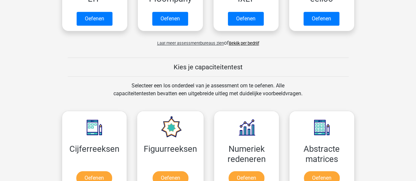
scroll to position [198, 0]
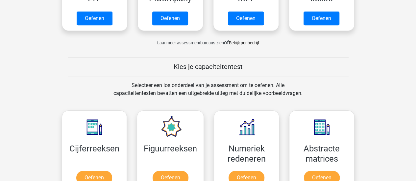
click at [329, 85] on div "Selecteer een los onderdeel van je assessment om te oefenen. Alle capaciteitent…" at bounding box center [208, 94] width 303 height 24
click at [171, 43] on span "Laat meer assessmentbureaus zien" at bounding box center [190, 42] width 67 height 5
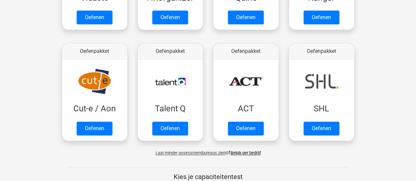
scroll to position [422, 0]
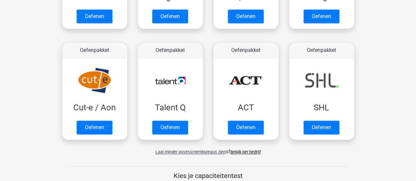
click at [242, 151] on link "Bekijk per bedrijf" at bounding box center [246, 152] width 30 height 5
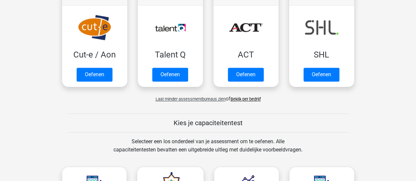
scroll to position [475, 0]
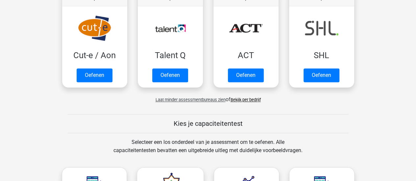
click at [302, 118] on div "Kies je capaciteitentest" at bounding box center [208, 123] width 313 height 19
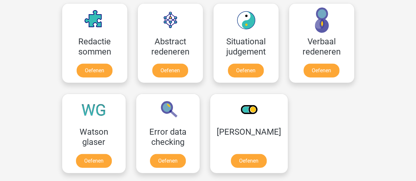
scroll to position [820, 0]
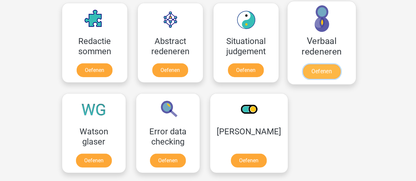
click at [318, 65] on link "Oefenen" at bounding box center [322, 72] width 38 height 14
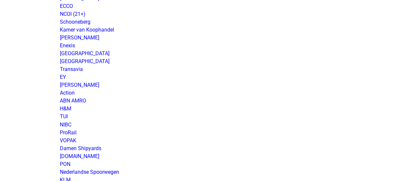
scroll to position [500, 0]
click at [79, 99] on link "ABN AMRO" at bounding box center [73, 100] width 26 height 6
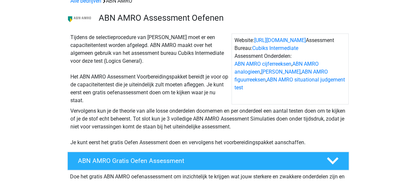
scroll to position [38, 0]
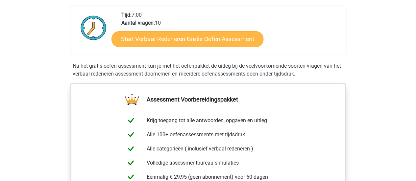
scroll to position [156, 0]
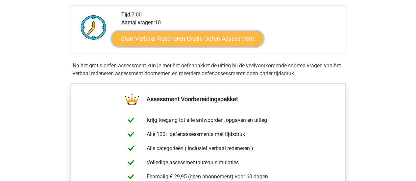
click at [178, 41] on link "Start Verbaal Redeneren Gratis Oefen Assessment" at bounding box center [188, 39] width 152 height 16
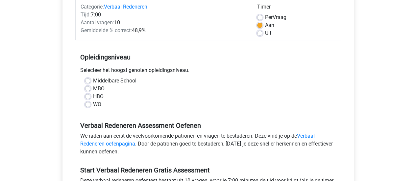
scroll to position [110, 0]
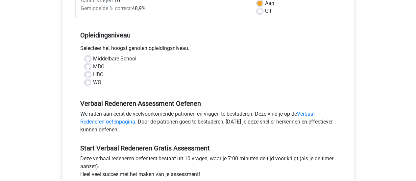
click at [93, 83] on label "WO" at bounding box center [97, 83] width 8 height 8
click at [90, 83] on input "WO" at bounding box center [87, 82] width 5 height 7
radio input "true"
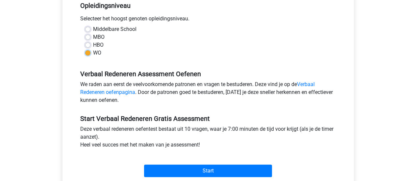
scroll to position [140, 0]
click at [91, 92] on link "Verbaal Redeneren oefenpagina" at bounding box center [197, 88] width 235 height 14
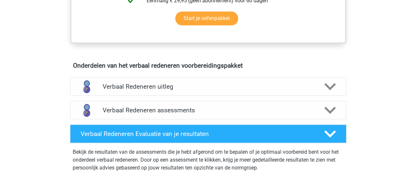
scroll to position [341, 0]
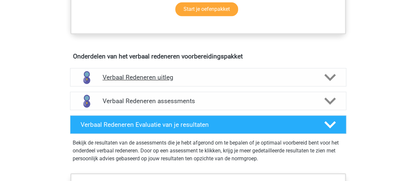
click at [170, 76] on h4 "Verbaal Redeneren uitleg" at bounding box center [208, 78] width 211 height 8
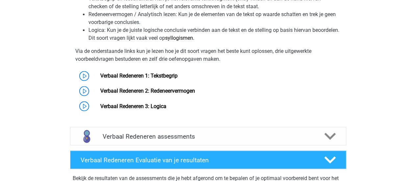
scroll to position [526, 0]
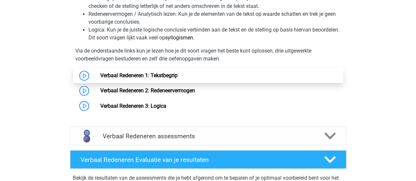
click at [151, 73] on link "Verbaal Redeneren 1: Tekstbegrip" at bounding box center [138, 75] width 77 height 6
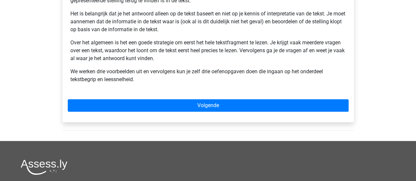
scroll to position [151, 0]
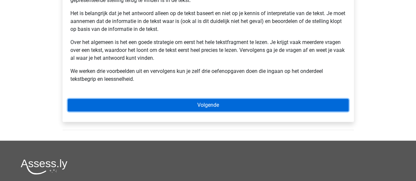
click at [152, 100] on link "Volgende" at bounding box center [208, 105] width 281 height 13
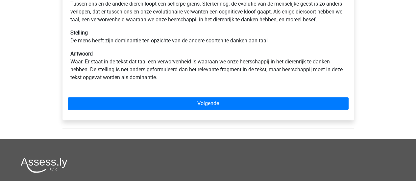
scroll to position [140, 0]
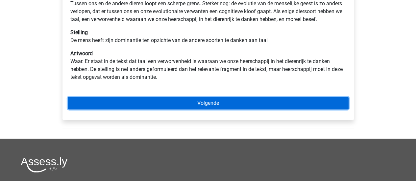
click at [149, 110] on link "Volgende" at bounding box center [208, 103] width 281 height 13
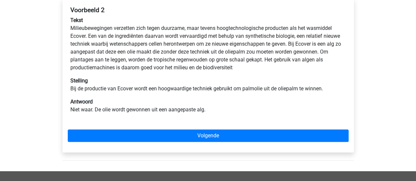
scroll to position [117, 0]
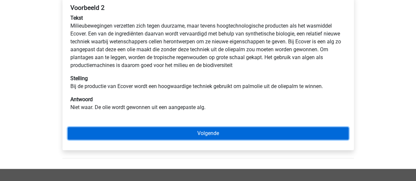
click at [146, 138] on link "Volgende" at bounding box center [208, 133] width 281 height 13
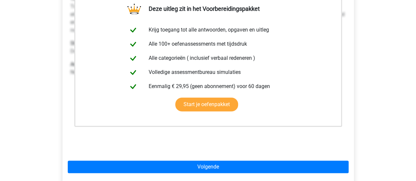
scroll to position [201, 0]
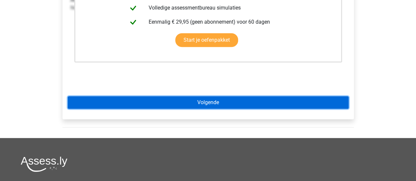
click at [138, 100] on link "Volgende" at bounding box center [208, 102] width 281 height 13
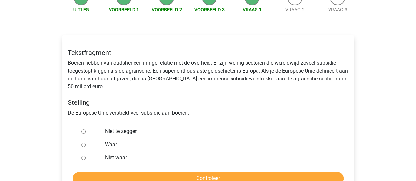
scroll to position [109, 0]
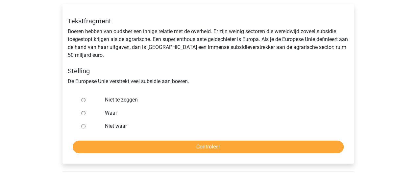
click at [84, 112] on input "Waar" at bounding box center [83, 113] width 4 height 4
radio input "true"
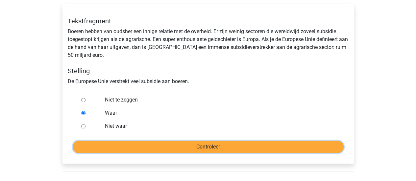
click at [133, 146] on input "Controleer" at bounding box center [208, 147] width 271 height 13
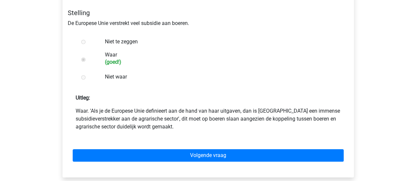
scroll to position [171, 0]
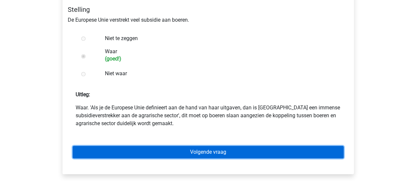
click at [143, 146] on link "Volgende vraag" at bounding box center [208, 152] width 271 height 13
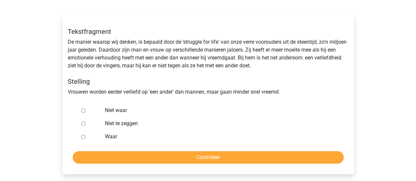
scroll to position [103, 0]
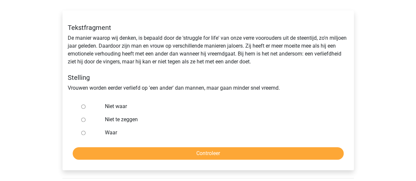
click at [108, 118] on label "Niet te zeggen" at bounding box center [219, 120] width 228 height 8
click at [86, 118] on input "Niet te zeggen" at bounding box center [83, 120] width 4 height 4
radio input "true"
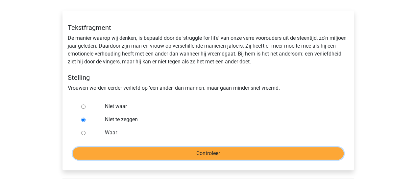
click at [137, 151] on input "Controleer" at bounding box center [208, 153] width 271 height 13
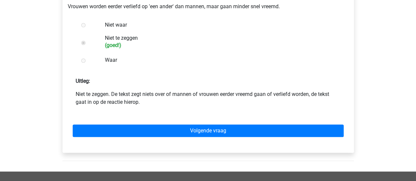
scroll to position [184, 0]
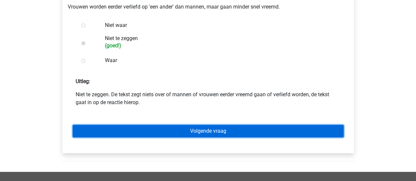
click at [176, 127] on link "Volgende vraag" at bounding box center [208, 131] width 271 height 13
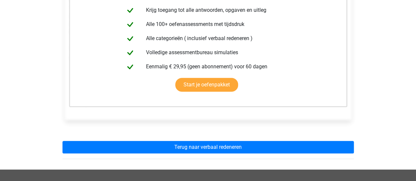
scroll to position [144, 0]
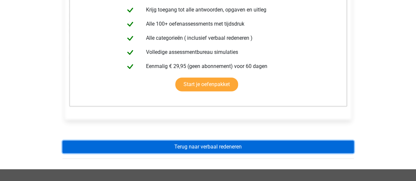
click at [177, 143] on link "Terug naar verbaal redeneren" at bounding box center [209, 147] width 292 height 13
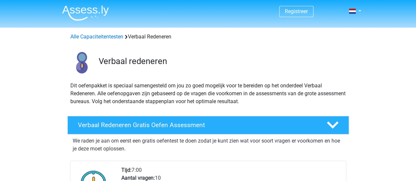
scroll to position [151, 0]
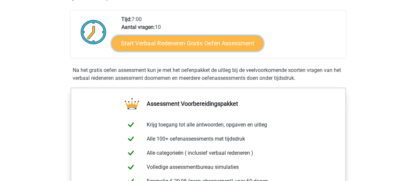
click at [217, 48] on link "Start Verbaal Redeneren Gratis Oefen Assessment" at bounding box center [188, 44] width 152 height 16
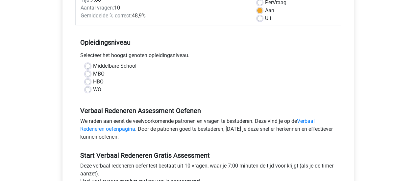
scroll to position [103, 0]
click at [95, 92] on label "WO" at bounding box center [97, 90] width 8 height 8
click at [91, 92] on input "WO" at bounding box center [87, 89] width 5 height 7
radio input "true"
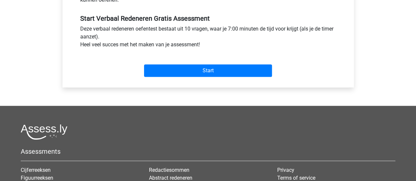
scroll to position [241, 0]
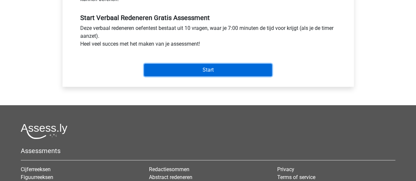
click at [191, 69] on input "Start" at bounding box center [208, 70] width 128 height 13
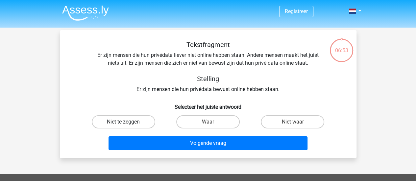
click at [117, 118] on label "Niet te zeggen" at bounding box center [124, 122] width 64 height 13
click at [123, 122] on input "Niet te zeggen" at bounding box center [125, 124] width 4 height 4
radio input "true"
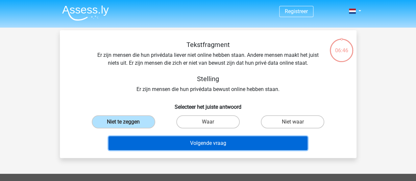
click at [132, 143] on button "Volgende vraag" at bounding box center [208, 144] width 199 height 14
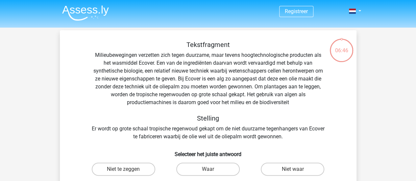
scroll to position [30, 0]
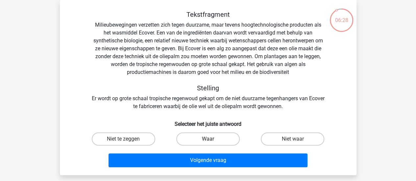
click at [213, 139] on label "Waar" at bounding box center [208, 139] width 64 height 13
click at [212, 139] on input "Waar" at bounding box center [210, 141] width 4 height 4
radio input "true"
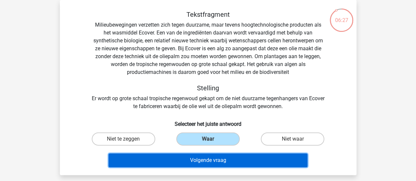
click at [206, 162] on button "Volgende vraag" at bounding box center [208, 161] width 199 height 14
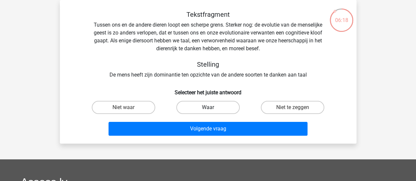
click at [193, 107] on label "Waar" at bounding box center [208, 107] width 64 height 13
click at [208, 108] on input "Waar" at bounding box center [210, 110] width 4 height 4
radio input "true"
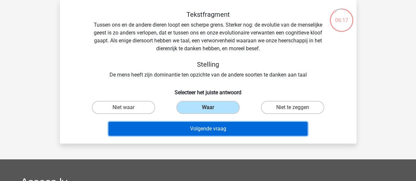
click at [185, 130] on button "Volgende vraag" at bounding box center [208, 129] width 199 height 14
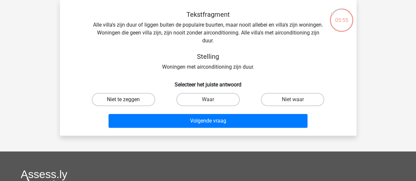
click at [139, 96] on label "Niet te zeggen" at bounding box center [124, 99] width 64 height 13
click at [128, 100] on input "Niet te zeggen" at bounding box center [125, 102] width 4 height 4
radio input "true"
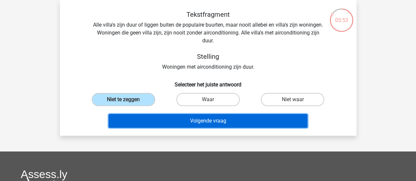
click at [148, 126] on button "Volgende vraag" at bounding box center [208, 121] width 199 height 14
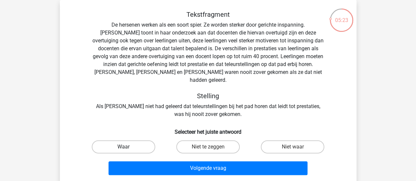
click at [99, 141] on label "Waar" at bounding box center [124, 147] width 64 height 13
click at [123, 147] on input "Waar" at bounding box center [125, 149] width 4 height 4
radio input "true"
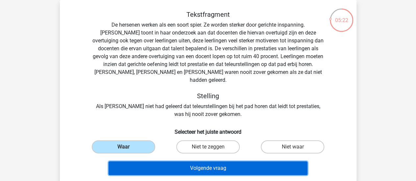
click at [135, 162] on button "Volgende vraag" at bounding box center [208, 169] width 199 height 14
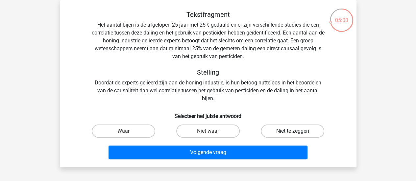
click at [294, 129] on label "Niet te zeggen" at bounding box center [293, 131] width 64 height 13
click at [294, 131] on input "Niet te zeggen" at bounding box center [295, 133] width 4 height 4
radio input "true"
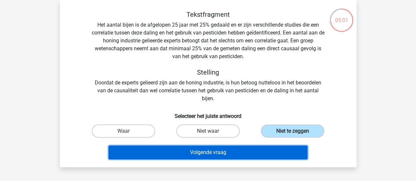
click at [273, 154] on button "Volgende vraag" at bounding box center [208, 153] width 199 height 14
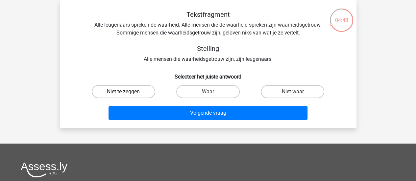
click at [133, 91] on label "Niet te zeggen" at bounding box center [124, 91] width 64 height 13
click at [128, 92] on input "Niet te zeggen" at bounding box center [125, 94] width 4 height 4
radio input "true"
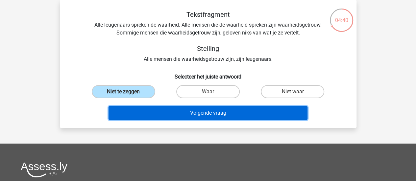
click at [141, 110] on button "Volgende vraag" at bounding box center [208, 113] width 199 height 14
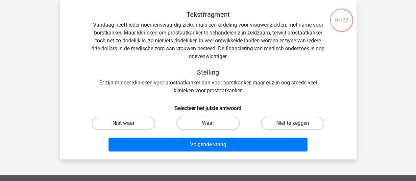
click at [135, 121] on label "Niet waar" at bounding box center [124, 123] width 64 height 13
click at [128, 123] on input "Niet waar" at bounding box center [125, 125] width 4 height 4
radio input "true"
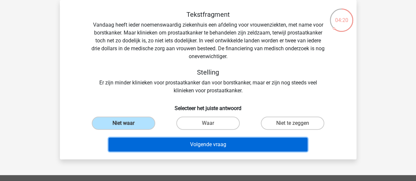
click at [159, 147] on button "Volgende vraag" at bounding box center [208, 145] width 199 height 14
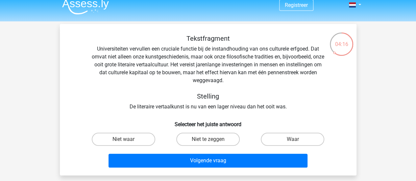
scroll to position [7, 0]
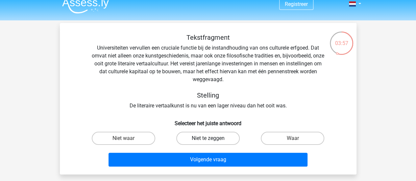
click at [191, 134] on label "Niet te zeggen" at bounding box center [208, 138] width 64 height 13
click at [208, 139] on input "Niet te zeggen" at bounding box center [210, 141] width 4 height 4
radio input "true"
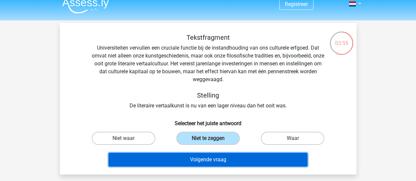
click at [191, 161] on button "Volgende vraag" at bounding box center [208, 160] width 199 height 14
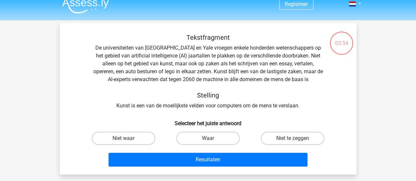
scroll to position [30, 0]
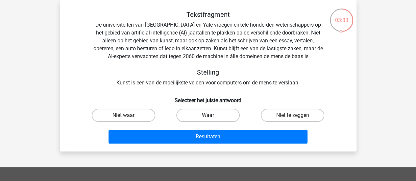
click at [214, 112] on label "Waar" at bounding box center [208, 115] width 64 height 13
click at [212, 116] on input "Waar" at bounding box center [210, 118] width 4 height 4
radio input "true"
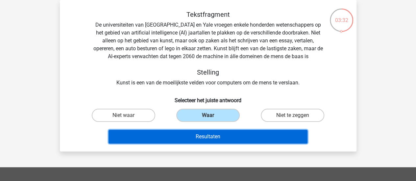
click at [208, 136] on button "Resultaten" at bounding box center [208, 137] width 199 height 14
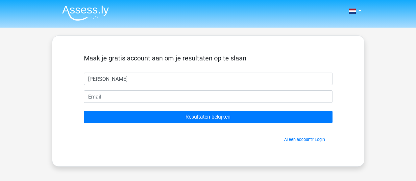
type input "[PERSON_NAME]"
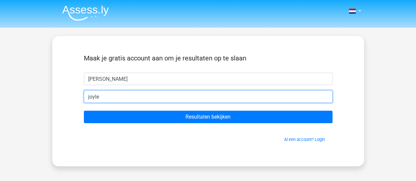
type input "[EMAIL_ADDRESS][DOMAIN_NAME]"
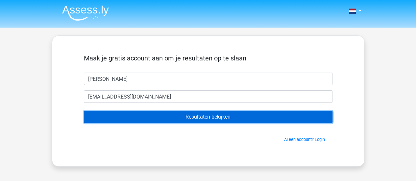
click at [136, 116] on input "Resultaten bekijken" at bounding box center [208, 117] width 249 height 13
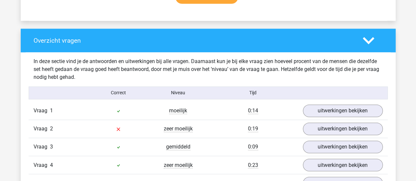
scroll to position [465, 0]
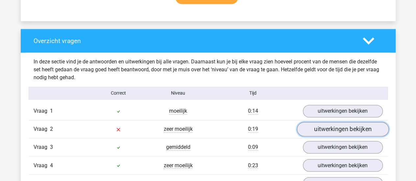
click at [343, 124] on link "uitwerkingen bekijken" at bounding box center [343, 129] width 92 height 14
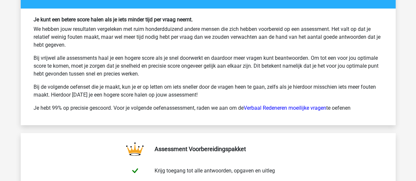
scroll to position [1238, 0]
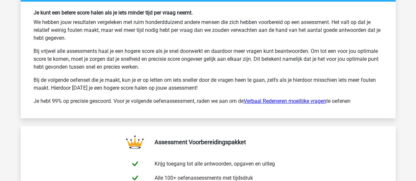
click at [276, 98] on link "Verbaal Redeneren moeilijke vragen" at bounding box center [285, 101] width 83 height 6
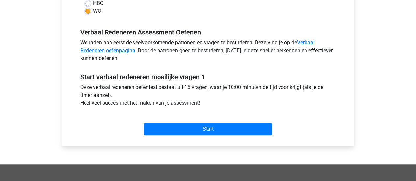
scroll to position [181, 0]
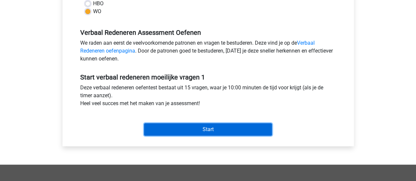
click at [176, 127] on input "Start" at bounding box center [208, 129] width 128 height 13
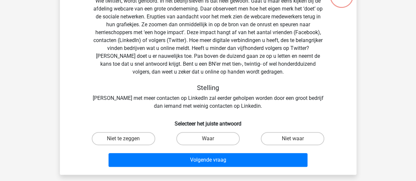
scroll to position [57, 0]
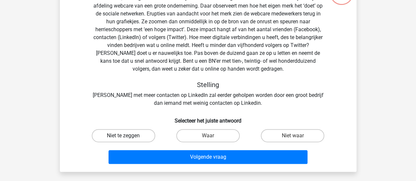
click at [138, 131] on label "Niet te zeggen" at bounding box center [124, 135] width 64 height 13
click at [128, 136] on input "Niet te zeggen" at bounding box center [125, 138] width 4 height 4
radio input "true"
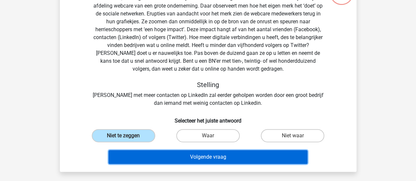
click at [165, 156] on button "Volgende vraag" at bounding box center [208, 157] width 199 height 14
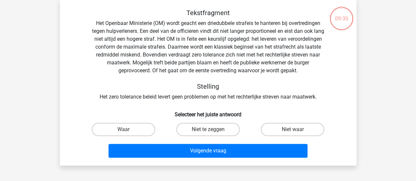
scroll to position [30, 0]
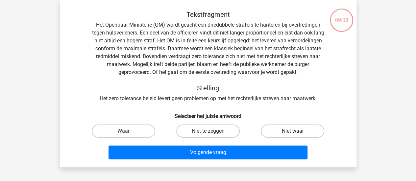
click at [286, 127] on label "Niet waar" at bounding box center [293, 131] width 64 height 13
click at [293, 131] on input "Niet waar" at bounding box center [295, 133] width 4 height 4
radio input "true"
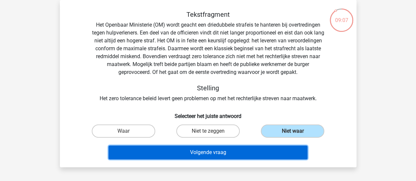
click at [254, 155] on button "Volgende vraag" at bounding box center [208, 153] width 199 height 14
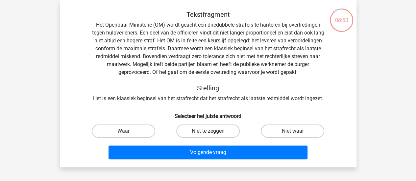
click at [216, 127] on label "Niet te zeggen" at bounding box center [208, 131] width 64 height 13
click at [212, 131] on input "Niet te zeggen" at bounding box center [210, 133] width 4 height 4
radio input "true"
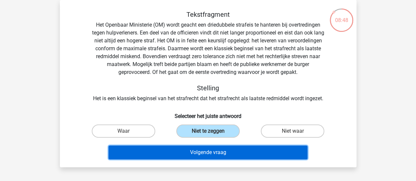
click at [213, 156] on button "Volgende vraag" at bounding box center [208, 153] width 199 height 14
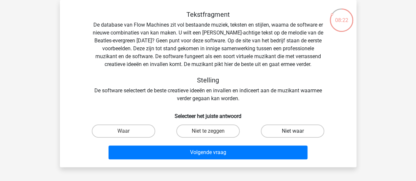
click at [285, 134] on label "Niet waar" at bounding box center [293, 131] width 64 height 13
click at [293, 134] on input "Niet waar" at bounding box center [295, 133] width 4 height 4
radio input "true"
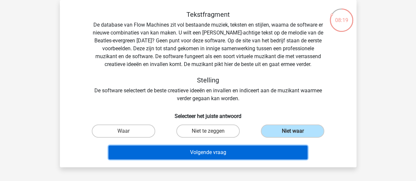
click at [256, 154] on button "Volgende vraag" at bounding box center [208, 153] width 199 height 14
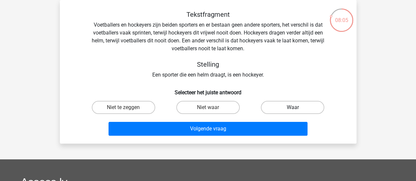
click at [296, 105] on label "Waar" at bounding box center [293, 107] width 64 height 13
click at [296, 108] on input "Waar" at bounding box center [295, 110] width 4 height 4
radio input "true"
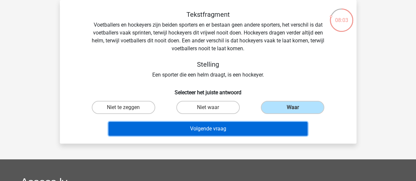
click at [255, 132] on button "Volgende vraag" at bounding box center [208, 129] width 199 height 14
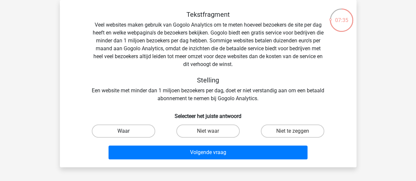
click at [100, 128] on label "Waar" at bounding box center [124, 131] width 64 height 13
click at [123, 131] on input "Waar" at bounding box center [125, 133] width 4 height 4
radio input "true"
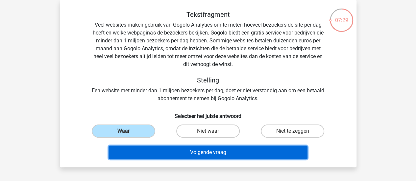
click at [150, 150] on button "Volgende vraag" at bounding box center [208, 153] width 199 height 14
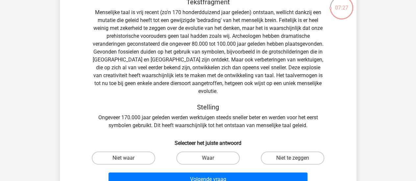
scroll to position [42, 0]
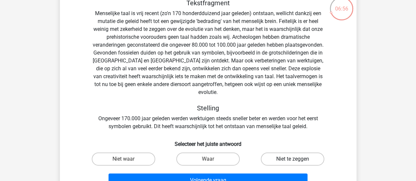
click at [289, 153] on label "Niet te zeggen" at bounding box center [293, 159] width 64 height 13
click at [293, 159] on input "Niet te zeggen" at bounding box center [295, 161] width 4 height 4
radio input "true"
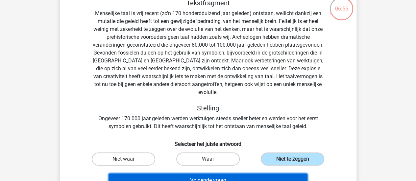
click at [253, 174] on button "Volgende vraag" at bounding box center [208, 181] width 199 height 14
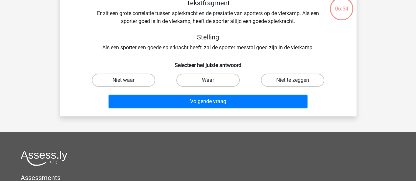
scroll to position [30, 0]
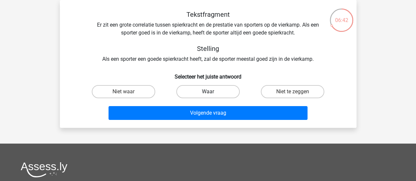
click at [194, 89] on label "Waar" at bounding box center [208, 91] width 64 height 13
click at [208, 92] on input "Waar" at bounding box center [210, 94] width 4 height 4
radio input "true"
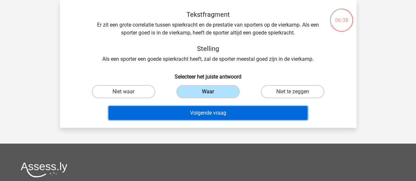
click at [183, 116] on button "Volgende vraag" at bounding box center [208, 113] width 199 height 14
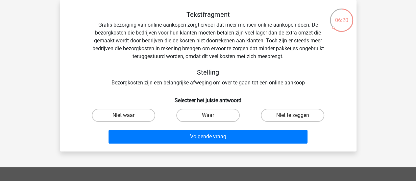
click at [209, 116] on input "Waar" at bounding box center [210, 118] width 4 height 4
radio input "true"
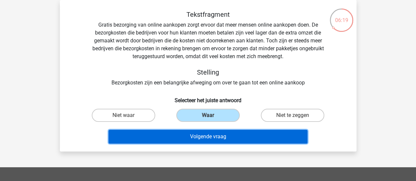
click at [201, 141] on button "Volgende vraag" at bounding box center [208, 137] width 199 height 14
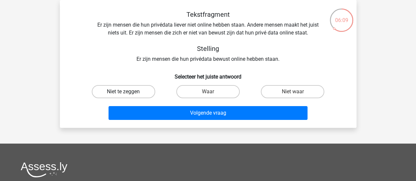
click at [130, 92] on label "Niet te zeggen" at bounding box center [124, 91] width 64 height 13
click at [128, 92] on input "Niet te zeggen" at bounding box center [125, 94] width 4 height 4
radio input "true"
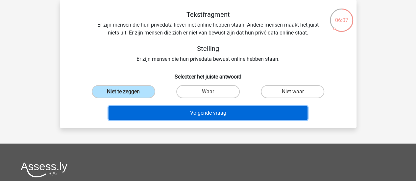
click at [149, 114] on button "Volgende vraag" at bounding box center [208, 113] width 199 height 14
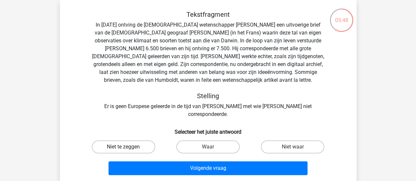
click at [104, 143] on label "Niet te zeggen" at bounding box center [124, 147] width 64 height 13
click at [123, 147] on input "Niet te zeggen" at bounding box center [125, 149] width 4 height 4
radio input "true"
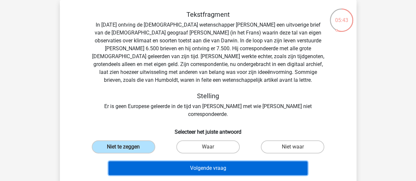
click at [145, 162] on button "Volgende vraag" at bounding box center [208, 169] width 199 height 14
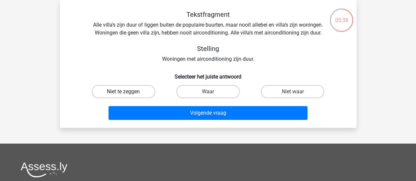
click at [120, 94] on label "Niet te zeggen" at bounding box center [124, 91] width 64 height 13
click at [123, 94] on input "Niet te zeggen" at bounding box center [125, 94] width 4 height 4
radio input "true"
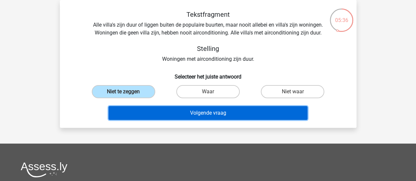
click at [144, 112] on button "Volgende vraag" at bounding box center [208, 113] width 199 height 14
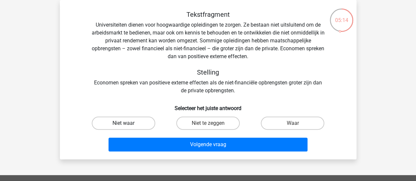
click at [118, 124] on label "Niet waar" at bounding box center [124, 123] width 64 height 13
click at [123, 124] on input "Niet waar" at bounding box center [125, 125] width 4 height 4
radio input "true"
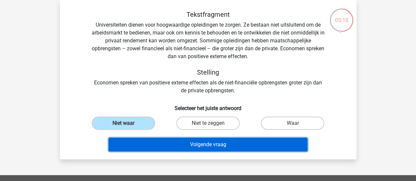
click at [146, 143] on button "Volgende vraag" at bounding box center [208, 145] width 199 height 14
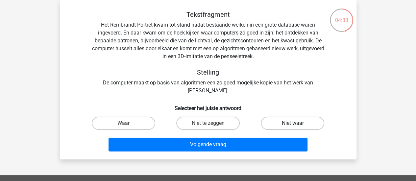
click at [291, 121] on label "Niet waar" at bounding box center [293, 123] width 64 height 13
click at [293, 123] on input "Niet waar" at bounding box center [295, 125] width 4 height 4
radio input "true"
click at [133, 121] on label "Waar" at bounding box center [124, 123] width 64 height 13
click at [128, 123] on input "Waar" at bounding box center [125, 125] width 4 height 4
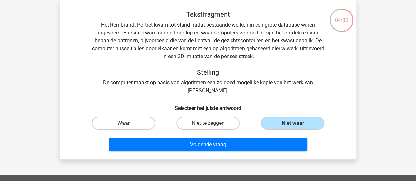
radio input "true"
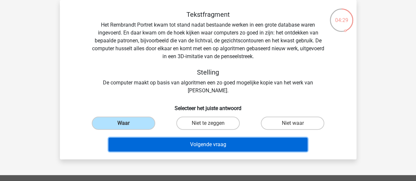
click at [150, 146] on button "Volgende vraag" at bounding box center [208, 145] width 199 height 14
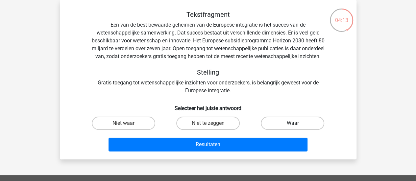
click at [281, 130] on label "Waar" at bounding box center [293, 123] width 64 height 13
click at [293, 128] on input "Waar" at bounding box center [295, 125] width 4 height 4
radio input "true"
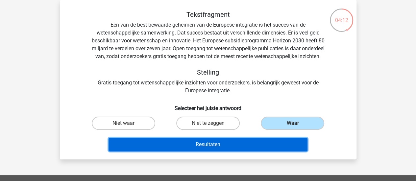
click at [259, 152] on button "Resultaten" at bounding box center [208, 145] width 199 height 14
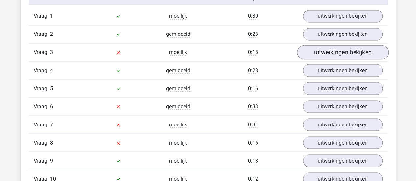
scroll to position [560, 0]
click at [323, 48] on link "uitwerkingen bekijken" at bounding box center [343, 52] width 92 height 14
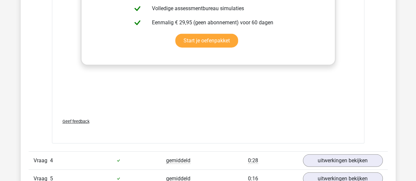
scroll to position [964, 0]
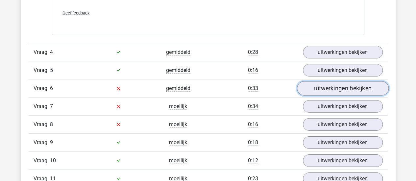
click at [332, 86] on link "uitwerkingen bekijken" at bounding box center [343, 88] width 92 height 14
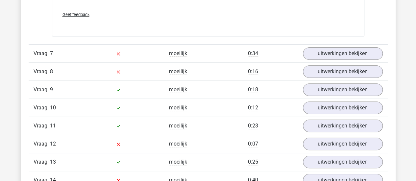
scroll to position [1404, 0]
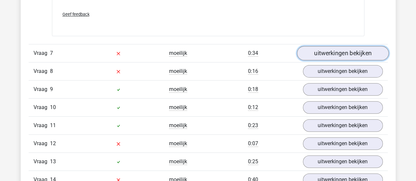
click at [335, 47] on link "uitwerkingen bekijken" at bounding box center [343, 53] width 92 height 14
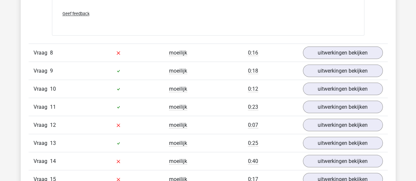
scroll to position [1846, 0]
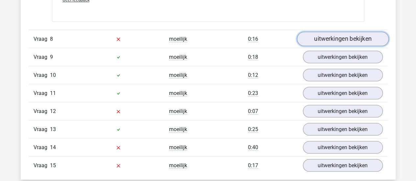
click at [351, 36] on link "uitwerkingen bekijken" at bounding box center [343, 39] width 92 height 14
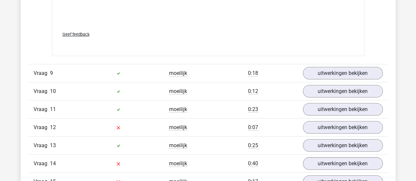
scroll to position [2184, 0]
click at [327, 120] on link "uitwerkingen bekijken" at bounding box center [343, 127] width 92 height 14
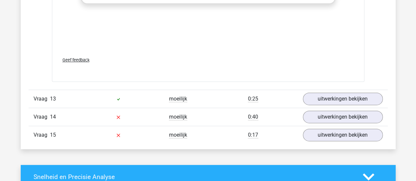
scroll to position [2584, 0]
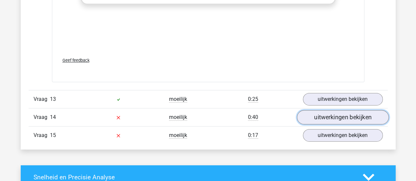
click at [344, 111] on link "uitwerkingen bekijken" at bounding box center [343, 118] width 92 height 14
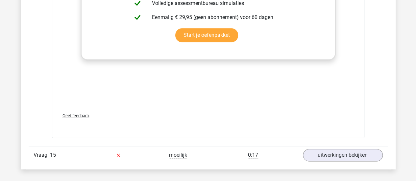
scroll to position [2934, 0]
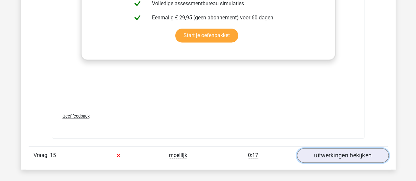
click at [352, 152] on link "uitwerkingen bekijken" at bounding box center [343, 155] width 92 height 14
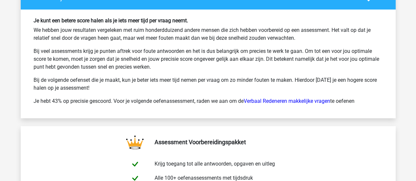
scroll to position [3728, 0]
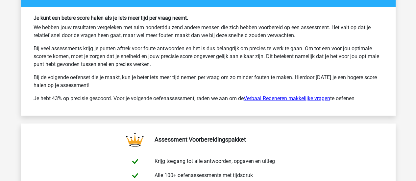
click at [290, 95] on link "Verbaal Redeneren makkelijke vragen" at bounding box center [287, 98] width 87 height 6
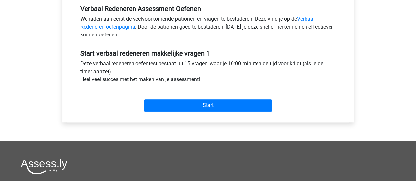
scroll to position [205, 0]
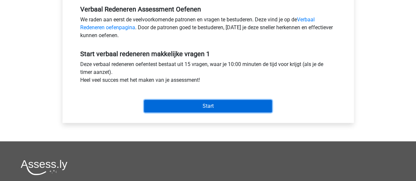
click at [200, 100] on input "Start" at bounding box center [208, 106] width 128 height 13
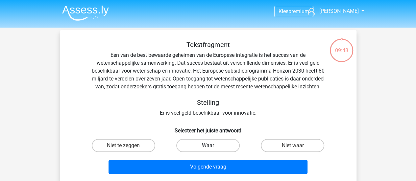
click at [221, 152] on label "Waar" at bounding box center [208, 145] width 64 height 13
click at [212, 150] on input "Waar" at bounding box center [210, 148] width 4 height 4
radio input "true"
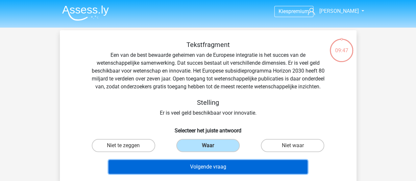
click at [212, 174] on button "Volgende vraag" at bounding box center [208, 167] width 199 height 14
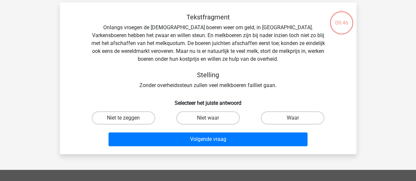
scroll to position [30, 0]
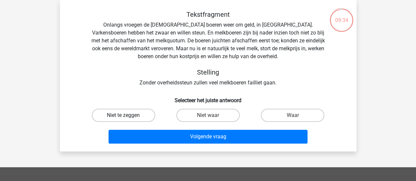
click at [134, 112] on label "Niet te zeggen" at bounding box center [124, 115] width 64 height 13
click at [128, 116] on input "Niet te zeggen" at bounding box center [125, 118] width 4 height 4
radio input "true"
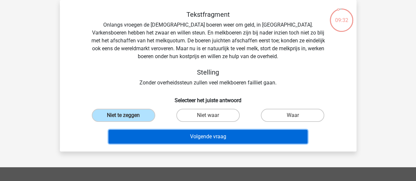
click at [144, 133] on button "Volgende vraag" at bounding box center [208, 137] width 199 height 14
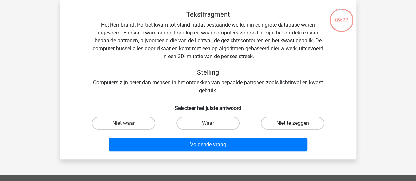
click at [280, 124] on label "Niet te zeggen" at bounding box center [293, 123] width 64 height 13
click at [293, 124] on input "Niet te zeggen" at bounding box center [295, 125] width 4 height 4
radio input "true"
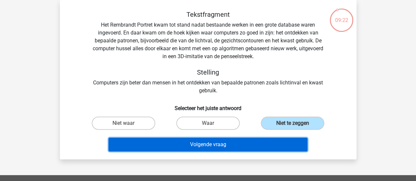
click at [263, 144] on button "Volgende vraag" at bounding box center [208, 145] width 199 height 14
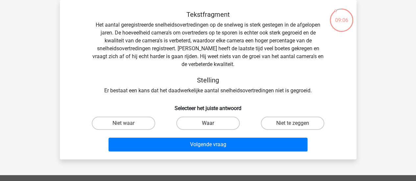
click at [220, 120] on label "Waar" at bounding box center [208, 123] width 64 height 13
click at [212, 123] on input "Waar" at bounding box center [210, 125] width 4 height 4
radio input "true"
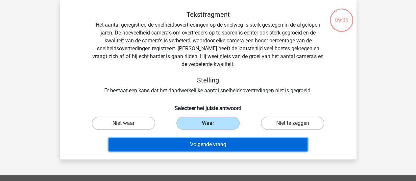
click at [209, 144] on button "Volgende vraag" at bounding box center [208, 145] width 199 height 14
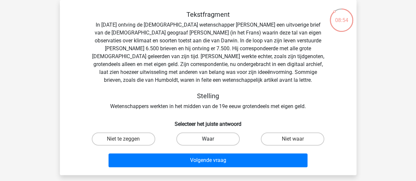
click at [203, 133] on label "Waar" at bounding box center [208, 139] width 64 height 13
click at [208, 139] on input "Waar" at bounding box center [210, 141] width 4 height 4
radio input "true"
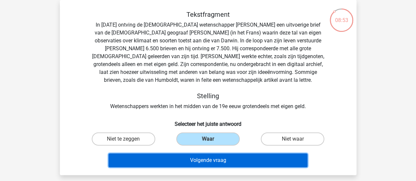
click at [196, 164] on button "Volgende vraag" at bounding box center [208, 161] width 199 height 14
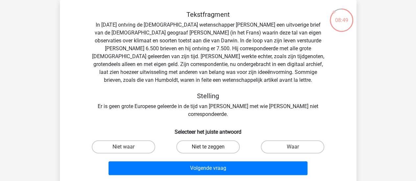
click at [202, 141] on label "Niet te zeggen" at bounding box center [208, 147] width 64 height 13
click at [208, 147] on input "Niet te zeggen" at bounding box center [210, 149] width 4 height 4
radio input "true"
click at [201, 156] on div "Volgende vraag" at bounding box center [208, 167] width 276 height 22
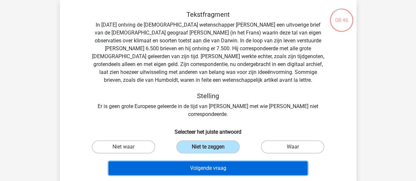
click at [195, 167] on button "Volgende vraag" at bounding box center [208, 169] width 199 height 14
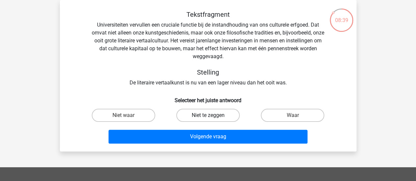
click at [198, 118] on label "Niet te zeggen" at bounding box center [208, 115] width 64 height 13
click at [208, 118] on input "Niet te zeggen" at bounding box center [210, 118] width 4 height 4
radio input "true"
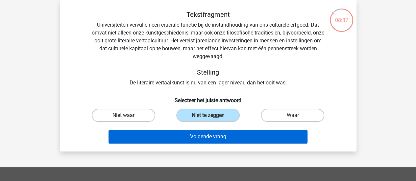
drag, startPoint x: 193, startPoint y: 129, endPoint x: 193, endPoint y: 134, distance: 4.6
click at [193, 134] on div "Volgende vraag" at bounding box center [208, 136] width 276 height 22
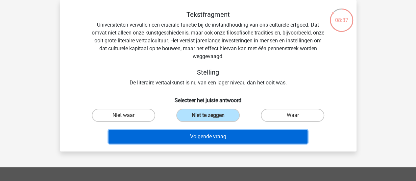
click at [193, 134] on button "Volgende vraag" at bounding box center [208, 137] width 199 height 14
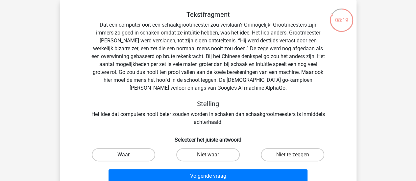
click at [112, 155] on label "Waar" at bounding box center [124, 154] width 64 height 13
click at [123, 155] on input "Waar" at bounding box center [125, 157] width 4 height 4
radio input "true"
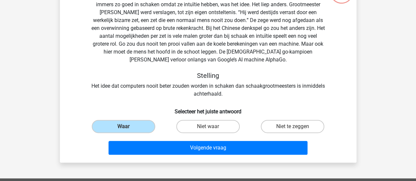
scroll to position [60, 0]
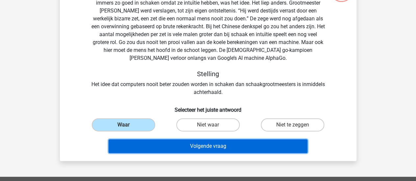
click at [171, 148] on button "Volgende vraag" at bounding box center [208, 147] width 199 height 14
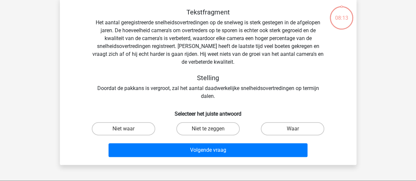
scroll to position [30, 0]
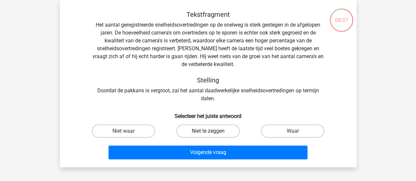
click at [189, 133] on label "Niet te zeggen" at bounding box center [208, 131] width 64 height 13
click at [208, 133] on input "Niet te zeggen" at bounding box center [210, 133] width 4 height 4
radio input "true"
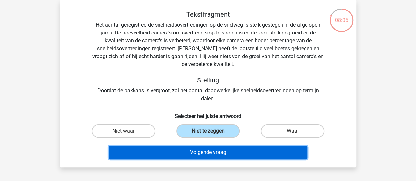
click at [184, 159] on button "Volgende vraag" at bounding box center [208, 153] width 199 height 14
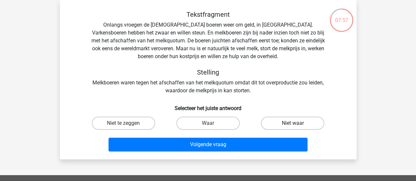
click at [306, 127] on label "Niet waar" at bounding box center [293, 123] width 64 height 13
click at [297, 127] on input "Niet waar" at bounding box center [295, 125] width 4 height 4
radio input "true"
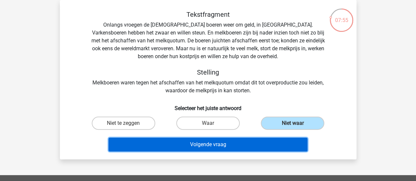
click at [255, 145] on button "Volgende vraag" at bounding box center [208, 145] width 199 height 14
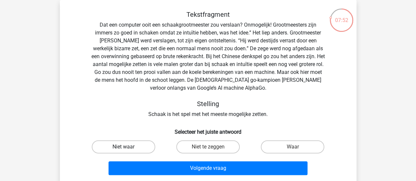
click at [149, 149] on label "Niet waar" at bounding box center [124, 147] width 64 height 13
click at [128, 149] on input "Niet waar" at bounding box center [125, 149] width 4 height 4
radio input "true"
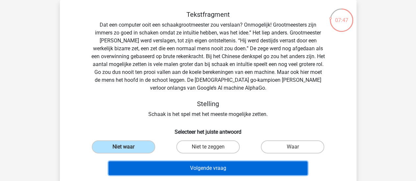
click at [153, 166] on button "Volgende vraag" at bounding box center [208, 169] width 199 height 14
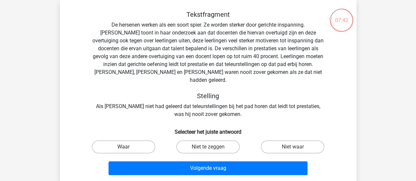
click at [139, 141] on label "Waar" at bounding box center [124, 147] width 64 height 13
click at [128, 147] on input "Waar" at bounding box center [125, 149] width 4 height 4
radio input "true"
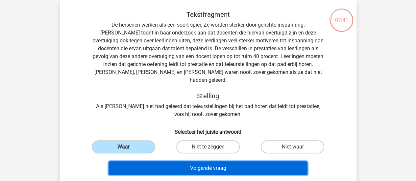
click at [150, 165] on button "Volgende vraag" at bounding box center [208, 169] width 199 height 14
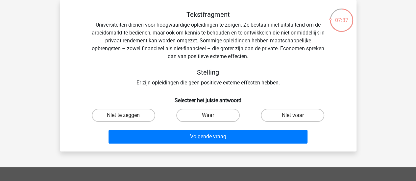
click at [125, 117] on input "Niet te zeggen" at bounding box center [125, 118] width 4 height 4
radio input "true"
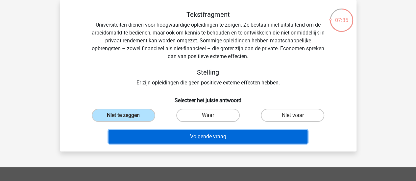
click at [129, 138] on button "Volgende vraag" at bounding box center [208, 137] width 199 height 14
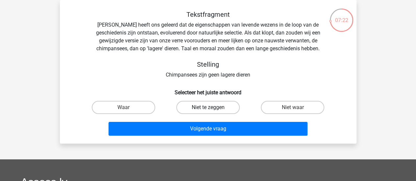
click at [194, 107] on label "Niet te zeggen" at bounding box center [208, 107] width 64 height 13
click at [208, 108] on input "Niet te zeggen" at bounding box center [210, 110] width 4 height 4
radio input "true"
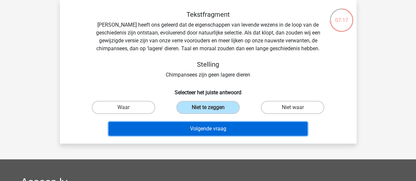
click at [187, 131] on button "Volgende vraag" at bounding box center [208, 129] width 199 height 14
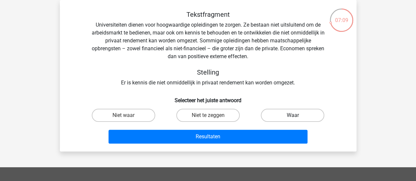
click at [291, 111] on label "Waar" at bounding box center [293, 115] width 64 height 13
click at [293, 116] on input "Waar" at bounding box center [295, 118] width 4 height 4
radio input "true"
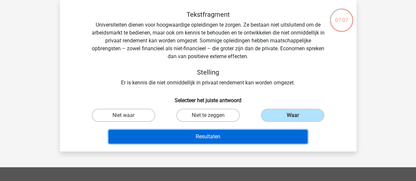
click at [268, 139] on button "Resultaten" at bounding box center [208, 137] width 199 height 14
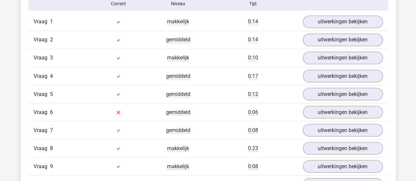
scroll to position [555, 0]
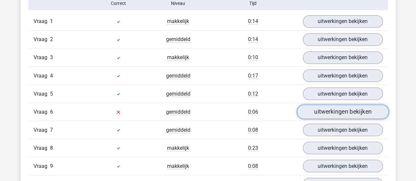
click at [339, 113] on link "uitwerkingen bekijken" at bounding box center [343, 112] width 92 height 14
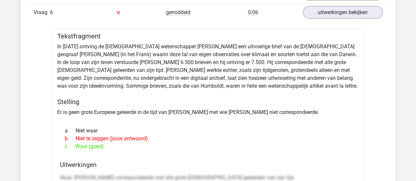
scroll to position [655, 0]
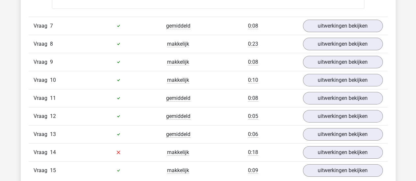
scroll to position [1046, 0]
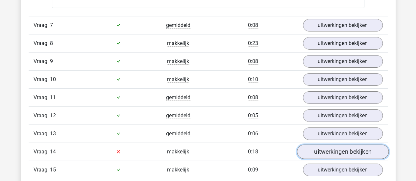
click at [334, 145] on link "uitwerkingen bekijken" at bounding box center [343, 152] width 92 height 14
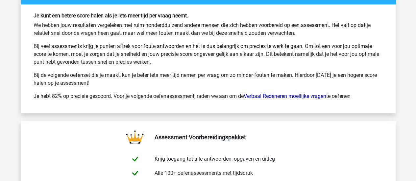
scroll to position [1856, 0]
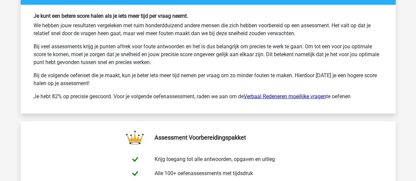
click at [267, 93] on link "Verbaal Redeneren moeilijke vragen" at bounding box center [285, 96] width 83 height 6
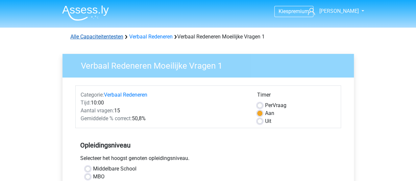
click at [80, 36] on link "Alle Capaciteitentesten" at bounding box center [96, 37] width 53 height 6
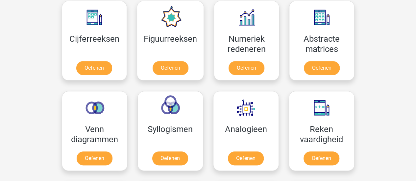
scroll to position [308, 0]
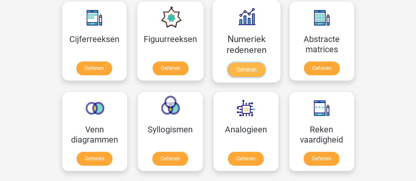
click at [246, 63] on link "Oefenen" at bounding box center [247, 70] width 38 height 14
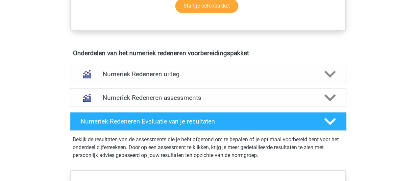
scroll to position [373, 0]
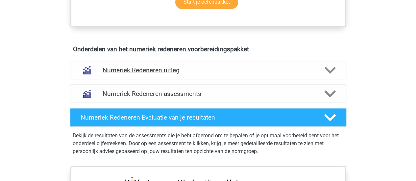
click at [266, 73] on div "Numeriek Redeneren uitleg" at bounding box center [208, 70] width 277 height 18
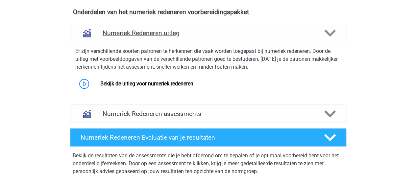
scroll to position [409, 0]
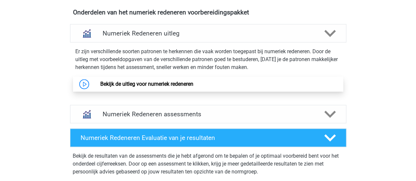
click at [161, 84] on link "Bekijk de uitleg voor numeriek redeneren" at bounding box center [146, 84] width 93 height 6
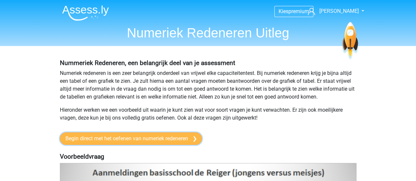
click at [94, 143] on link "Begin direct met het oefenen van numeriek redeneren" at bounding box center [131, 139] width 142 height 13
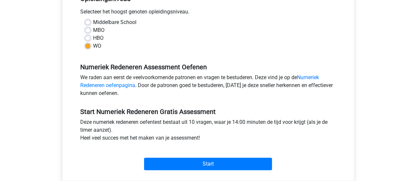
scroll to position [190, 0]
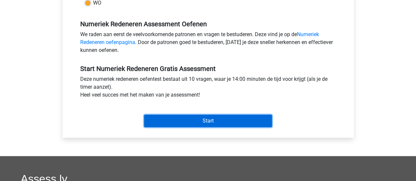
click at [177, 123] on input "Start" at bounding box center [208, 121] width 128 height 13
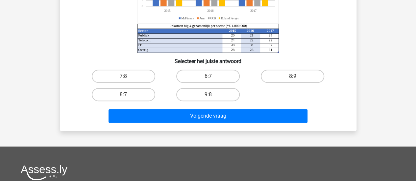
scroll to position [116, 0]
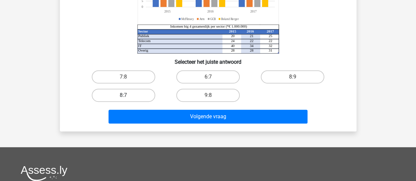
click at [128, 96] on label "8:7" at bounding box center [124, 95] width 64 height 13
click at [128, 96] on input "8:7" at bounding box center [125, 97] width 4 height 4
radio input "true"
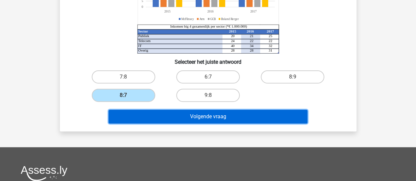
click at [133, 112] on button "Volgende vraag" at bounding box center [208, 117] width 199 height 14
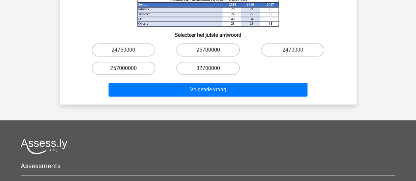
scroll to position [172, 0]
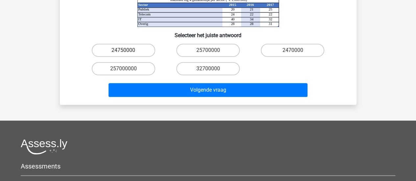
click at [138, 44] on label "24750000" at bounding box center [124, 50] width 64 height 13
click at [128, 50] on input "24750000" at bounding box center [125, 52] width 4 height 4
radio input "true"
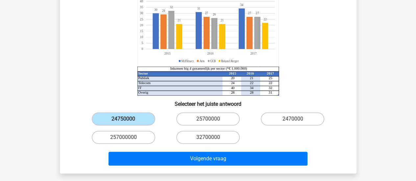
scroll to position [103, 0]
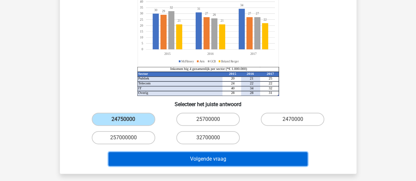
click at [161, 152] on button "Volgende vraag" at bounding box center [208, 159] width 199 height 14
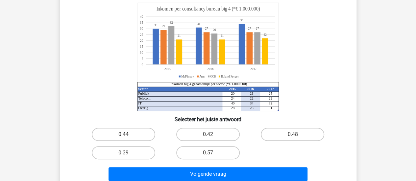
scroll to position [67, 0]
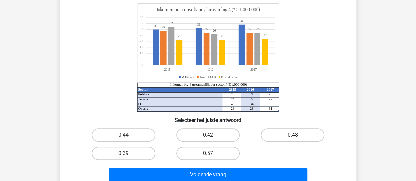
click at [286, 133] on label "0.48" at bounding box center [293, 135] width 64 height 13
click at [293, 135] on input "0.48" at bounding box center [295, 137] width 4 height 4
radio input "true"
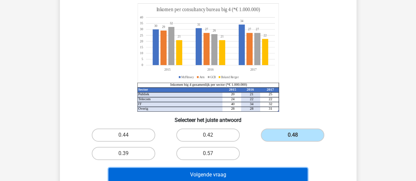
click at [218, 173] on button "Volgende vraag" at bounding box center [208, 175] width 199 height 14
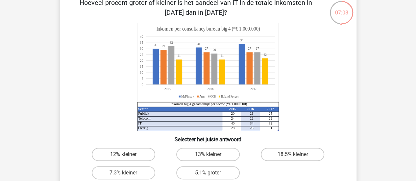
scroll to position [98, 0]
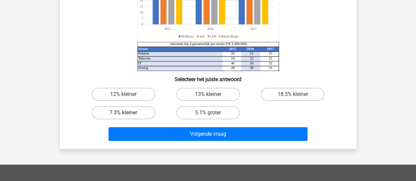
click at [105, 112] on label "7.3% kleiner" at bounding box center [124, 112] width 64 height 13
click at [123, 113] on input "7.3% kleiner" at bounding box center [125, 115] width 4 height 4
radio input "true"
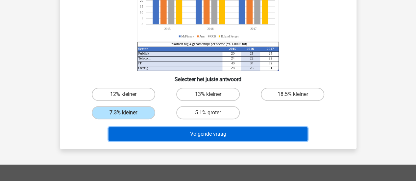
click at [123, 134] on button "Volgende vraag" at bounding box center [208, 134] width 199 height 14
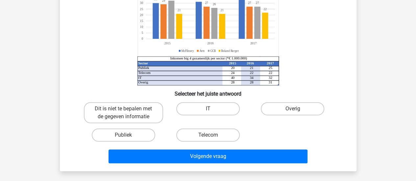
scroll to position [83, 0]
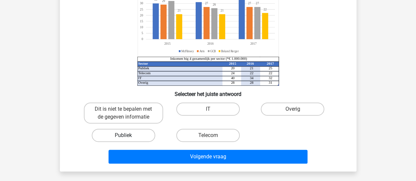
click at [108, 137] on label "Publiek" at bounding box center [124, 135] width 64 height 13
click at [123, 137] on input "Publiek" at bounding box center [125, 138] width 4 height 4
radio input "true"
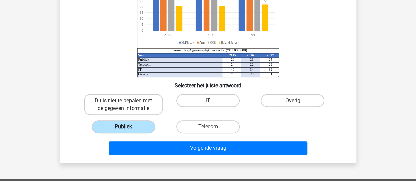
scroll to position [92, 0]
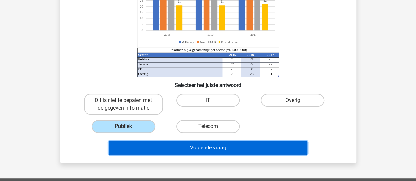
click at [126, 151] on button "Volgende vraag" at bounding box center [208, 148] width 199 height 14
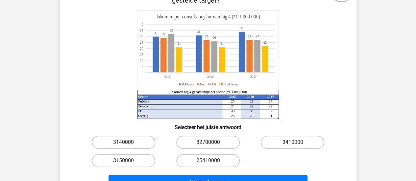
scroll to position [60, 0]
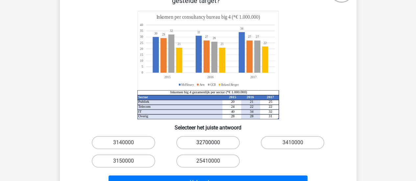
click at [189, 143] on label "32700000" at bounding box center [208, 142] width 64 height 13
click at [208, 143] on input "32700000" at bounding box center [210, 145] width 4 height 4
radio input "true"
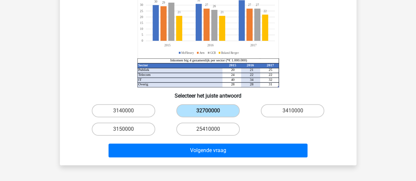
scroll to position [93, 0]
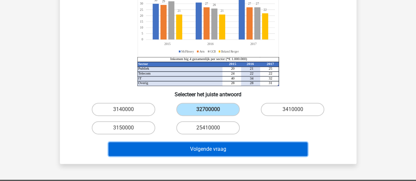
click at [179, 146] on button "Volgende vraag" at bounding box center [208, 150] width 199 height 14
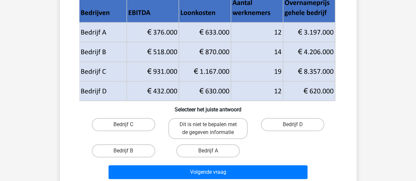
scroll to position [68, 0]
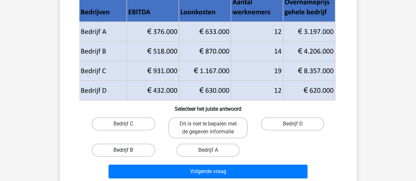
click at [138, 152] on label "Bedrijf B" at bounding box center [124, 150] width 64 height 13
click at [128, 152] on input "Bedrijf B" at bounding box center [125, 152] width 4 height 4
radio input "true"
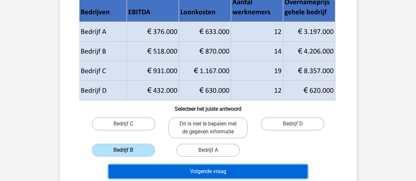
click at [142, 171] on button "Volgende vraag" at bounding box center [208, 172] width 199 height 14
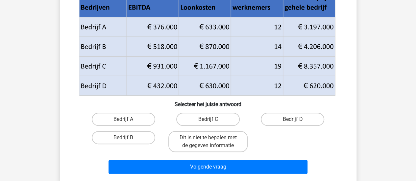
scroll to position [72, 0]
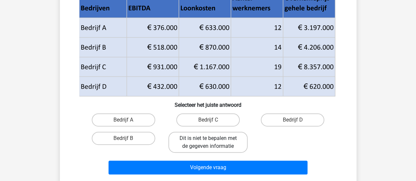
click at [190, 140] on label "Dit is niet te bepalen met de gegeven informatie" at bounding box center [208, 142] width 79 height 21
click at [208, 140] on input "Dit is niet te bepalen met de gegeven informatie" at bounding box center [210, 141] width 4 height 4
radio input "true"
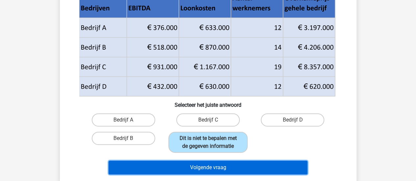
click at [178, 167] on button "Volgende vraag" at bounding box center [208, 168] width 199 height 14
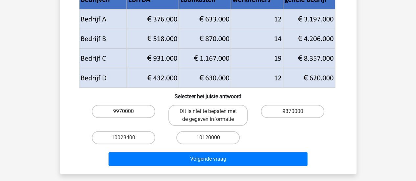
scroll to position [101, 0]
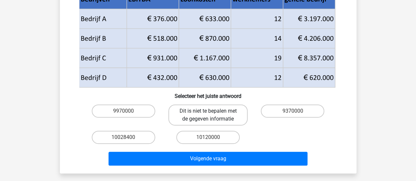
click at [190, 115] on label "Dit is niet te bepalen met de gegeven informatie" at bounding box center [208, 115] width 79 height 21
click at [208, 115] on input "Dit is niet te bepalen met de gegeven informatie" at bounding box center [210, 113] width 4 height 4
radio input "true"
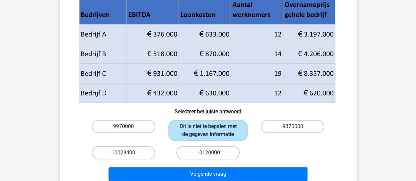
scroll to position [86, 0]
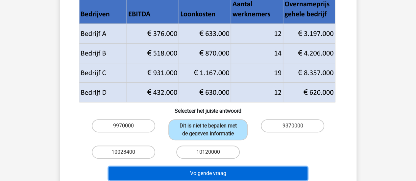
click at [237, 176] on button "Volgende vraag" at bounding box center [208, 174] width 199 height 14
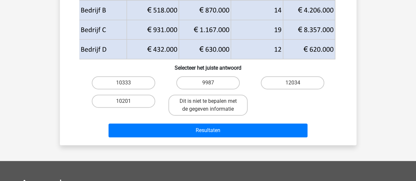
scroll to position [119, 0]
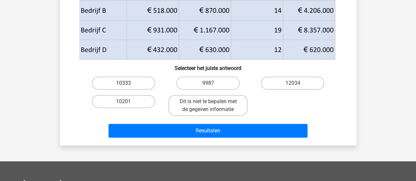
click at [138, 79] on label "10333" at bounding box center [124, 83] width 64 height 13
click at [128, 83] on input "10333" at bounding box center [125, 85] width 4 height 4
radio input "true"
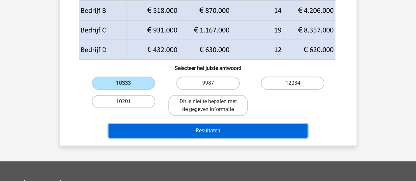
click at [144, 127] on button "Resultaten" at bounding box center [208, 131] width 199 height 14
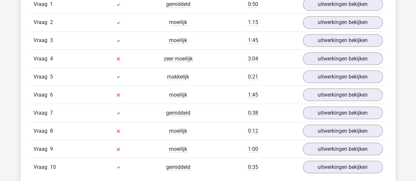
scroll to position [561, 0]
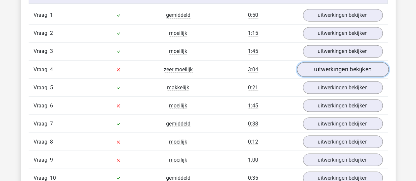
click at [323, 66] on link "uitwerkingen bekijken" at bounding box center [343, 69] width 92 height 14
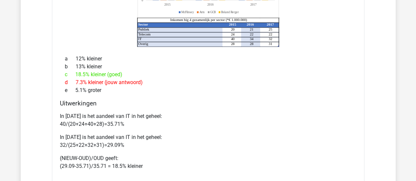
scroll to position [723, 0]
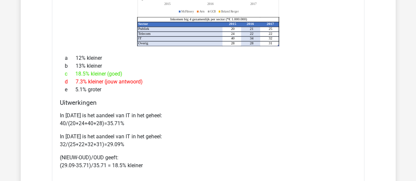
click at [115, 137] on p "In 2017 is het aandeel van IT in het geheel: 32/(25+22+32+31)=29.09%" at bounding box center [208, 141] width 297 height 16
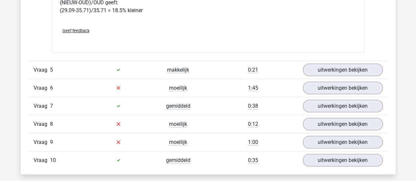
scroll to position [878, 0]
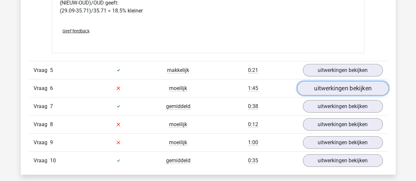
click at [316, 84] on link "uitwerkingen bekijken" at bounding box center [343, 88] width 92 height 14
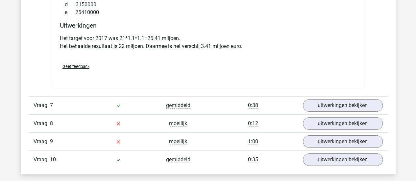
scroll to position [1149, 0]
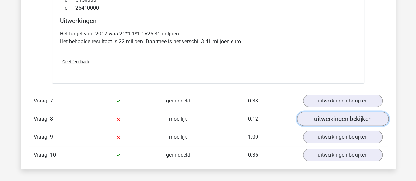
click at [310, 116] on link "uitwerkingen bekijken" at bounding box center [343, 119] width 92 height 14
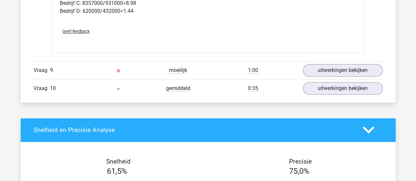
scroll to position [1489, 0]
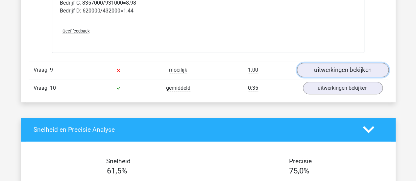
click at [327, 64] on link "uitwerkingen bekijken" at bounding box center [343, 70] width 92 height 14
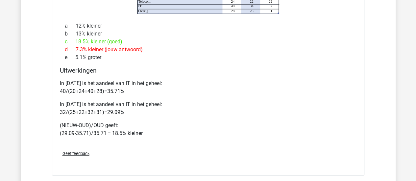
scroll to position [756, 0]
